Goal: Information Seeking & Learning: Learn about a topic

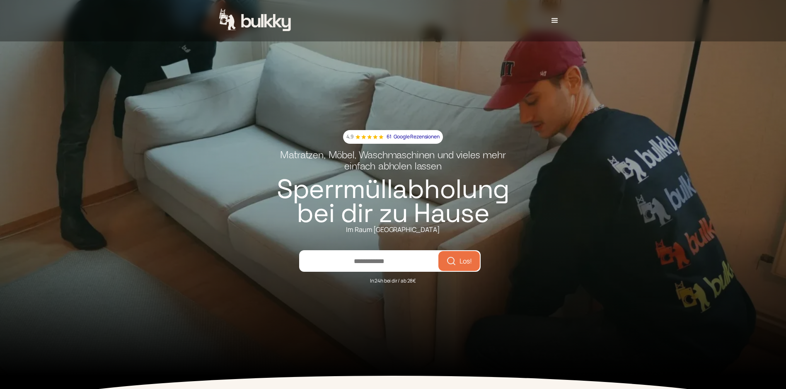
type input "*****"
click at [440, 253] on button "Los!" at bounding box center [459, 261] width 38 height 17
drag, startPoint x: 412, startPoint y: 139, endPoint x: 363, endPoint y: 137, distance: 48.5
click at [363, 137] on div "4,9 61 Google Rezensionen" at bounding box center [392, 137] width 93 height 9
click at [409, 141] on p "Google Rezensionen" at bounding box center [417, 137] width 46 height 9
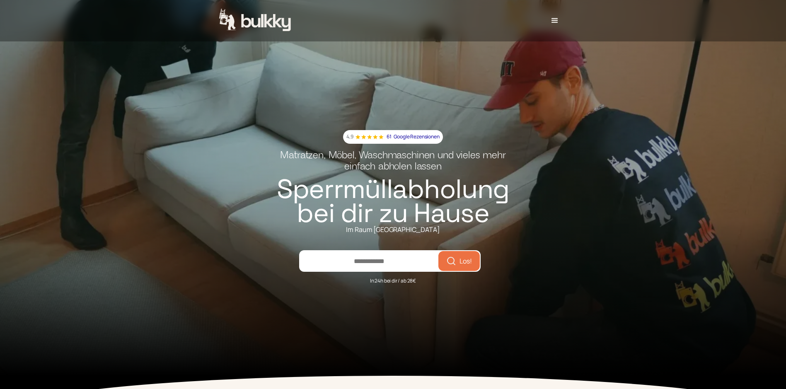
click at [473, 261] on button "Los!" at bounding box center [459, 261] width 38 height 17
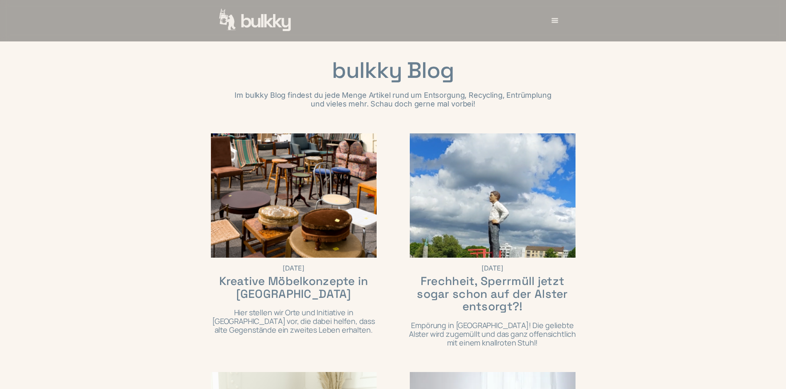
click at [261, 15] on img "home" at bounding box center [255, 21] width 73 height 24
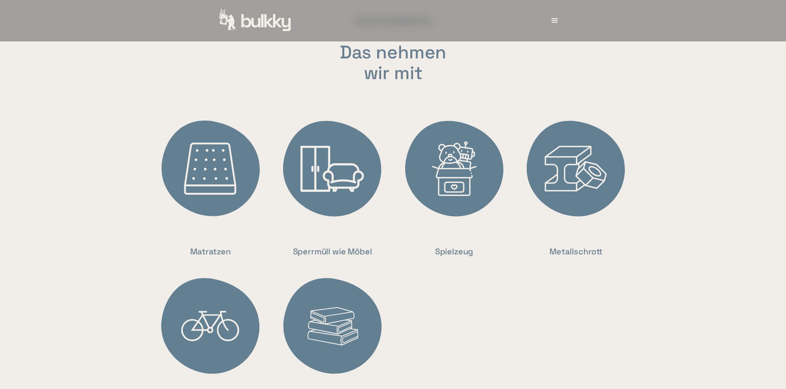
scroll to position [1740, 0]
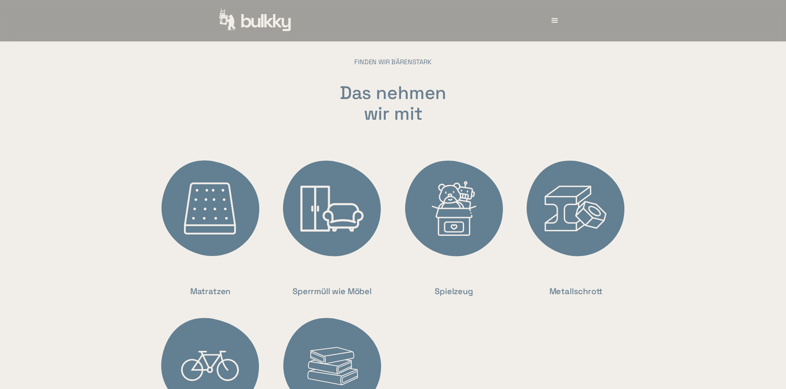
click at [349, 218] on img at bounding box center [332, 209] width 112 height 112
click at [341, 298] on div "Sperrmüll wie Möbel" at bounding box center [332, 291] width 79 height 13
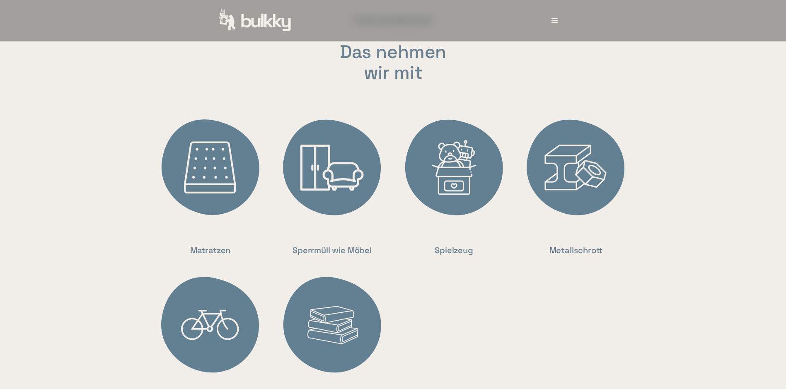
scroll to position [1782, 0]
click at [270, 30] on img "home" at bounding box center [255, 21] width 73 height 24
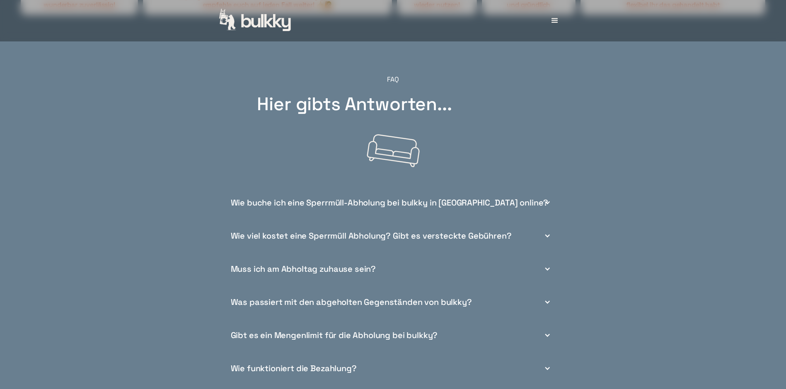
scroll to position [3025, 0]
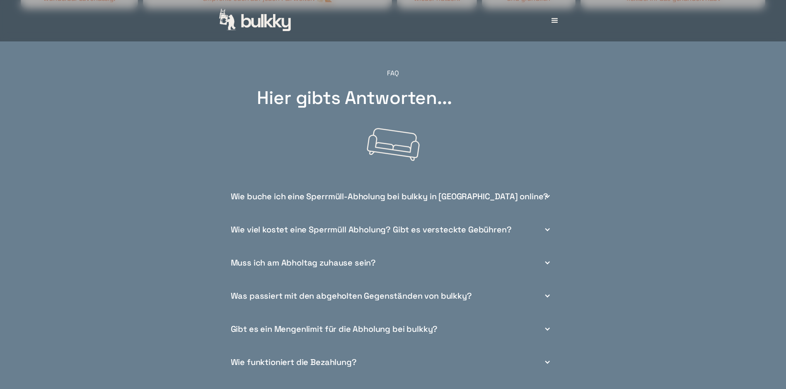
click at [539, 270] on div "Muss ich am Abholtag zuhause sein?" at bounding box center [392, 262] width 331 height 33
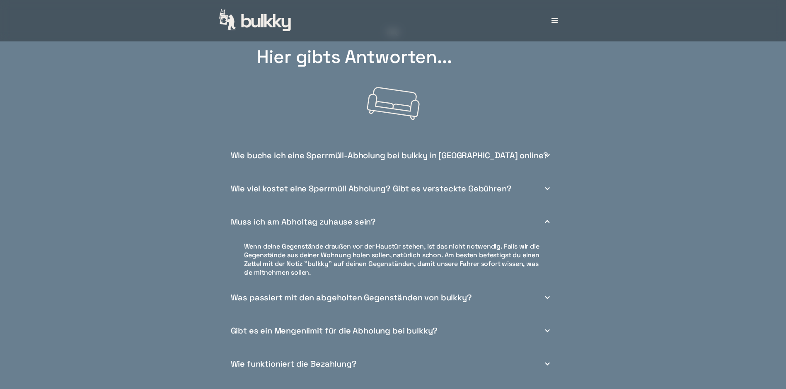
scroll to position [3066, 0]
click at [541, 300] on div "Was passiert mit den abgeholten Gegenständen von bulkky?" at bounding box center [392, 296] width 331 height 33
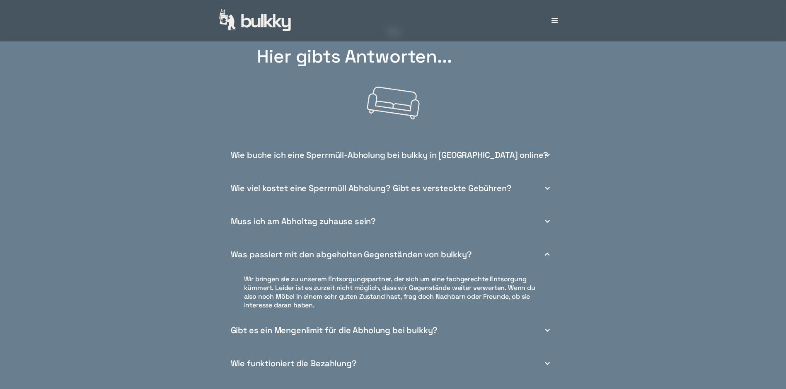
click at [533, 268] on div "Was passiert mit den abgeholten Gegenständen von bulkky?" at bounding box center [392, 254] width 331 height 33
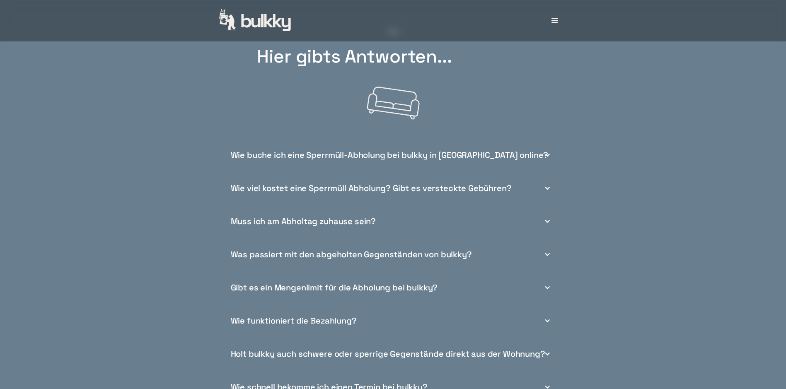
click at [544, 291] on div at bounding box center [547, 287] width 7 height 7
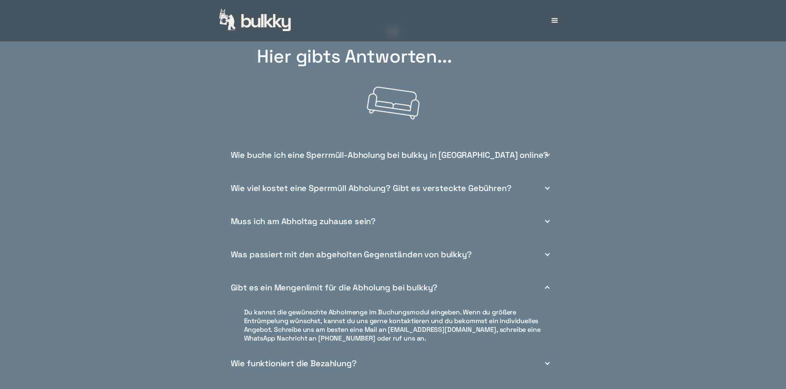
click at [543, 293] on div "Gibt es ein Mengenlimit für die Abholung bei bulkky?" at bounding box center [392, 287] width 331 height 33
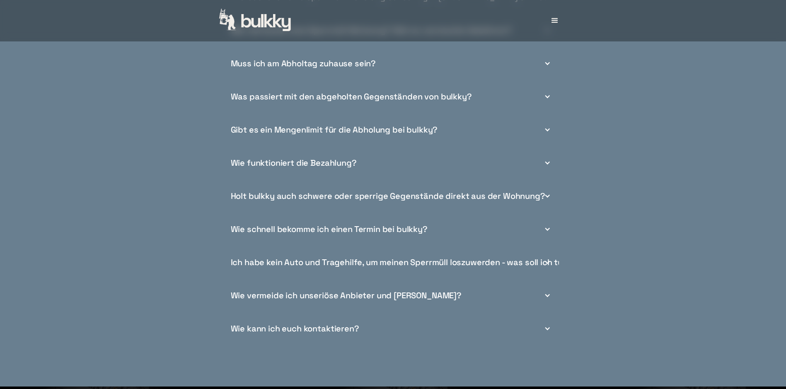
scroll to position [3232, 0]
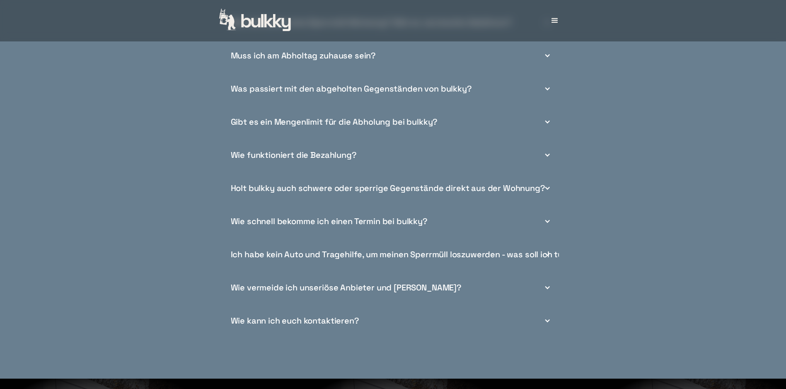
click at [543, 293] on div "Wie vermeide ich unseriöse Anbieter und [PERSON_NAME]?" at bounding box center [392, 287] width 331 height 33
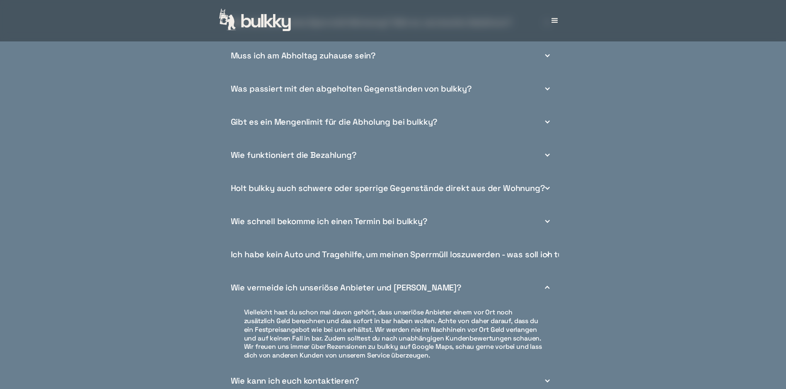
click at [546, 291] on div at bounding box center [547, 287] width 7 height 7
